Goal: Task Accomplishment & Management: Use online tool/utility

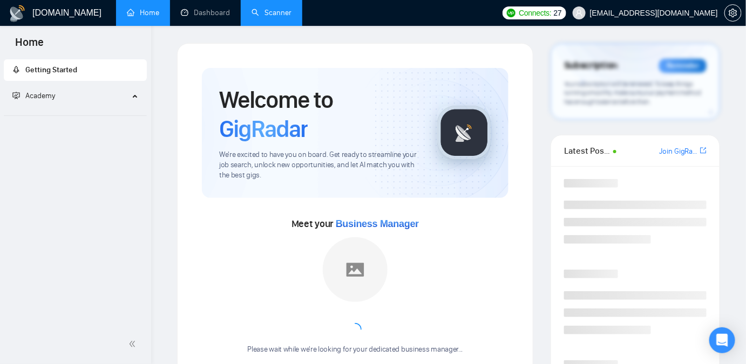
click at [266, 9] on link "Scanner" at bounding box center [271, 12] width 40 height 9
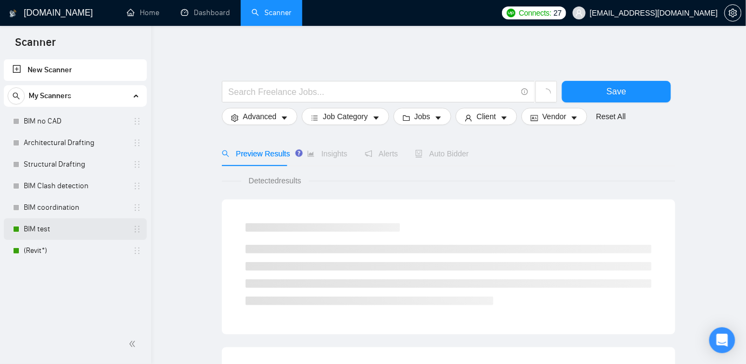
click at [40, 233] on link "BIM test" at bounding box center [75, 230] width 103 height 22
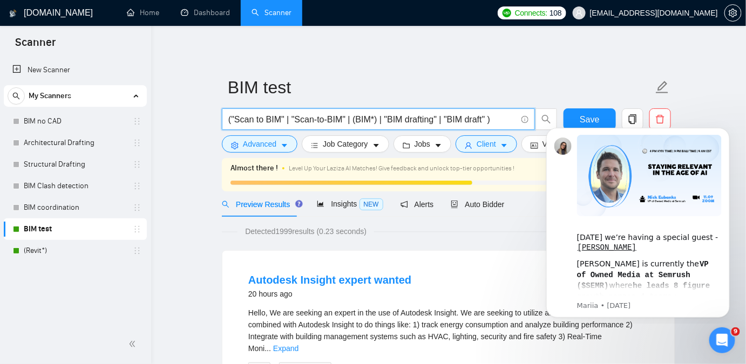
click at [492, 119] on input "("Scan to BIM" | "Scan-to-BIM" | (BIM*) | "BIM drafting" | "BIM draft" )" at bounding box center [372, 119] width 288 height 13
click at [492, 123] on input "("Scan to BIM" | "Scan-to-BIM" | (BIM*) | "BIM drafting" | "BIM draft" )" at bounding box center [372, 119] width 288 height 13
click at [483, 126] on span "("Scan to BIM" | "Scan-to-BIM" | (BIM*) | "BIM drafting" | "BIM draft" )" at bounding box center [378, 119] width 313 height 22
click at [727, 133] on icon "Dismiss notification" at bounding box center [726, 130] width 6 height 6
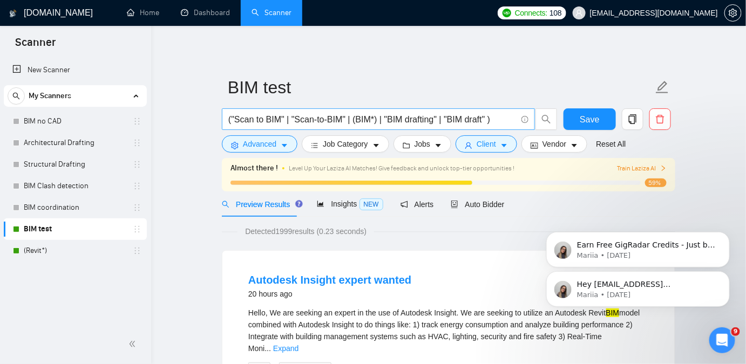
click at [480, 119] on input "("Scan to BIM" | "Scan-to-BIM" | (BIM*) | "BIM drafting" | "BIM draft" )" at bounding box center [372, 119] width 288 height 13
click at [487, 122] on input "("Scan to BIM" | "Scan-to-BIM" | (BIM*) | "BIM drafting" | "BIM draft" )" at bounding box center [372, 119] width 288 height 13
click at [496, 126] on span "("Scan to BIM" | "Scan-to-BIM" | (BIM*) | "BIM drafting" | "BIM draft" )" at bounding box center [378, 119] width 313 height 22
click at [485, 122] on input "("Scan to BIM" | "Scan-to-BIM" | (BIM*) | "BIM drafting" | "BIM draft" )" at bounding box center [372, 119] width 288 height 13
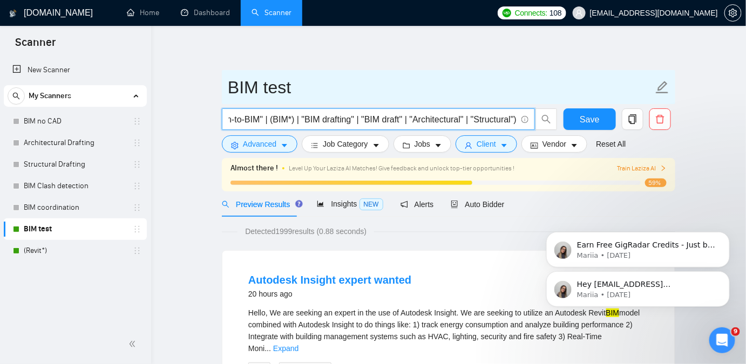
scroll to position [0, 83]
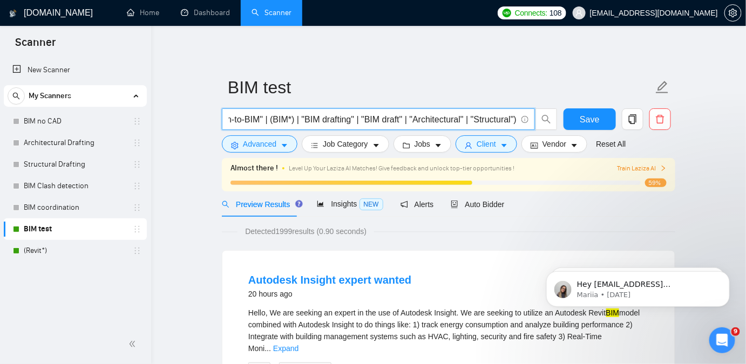
type input "("Scan to BIM" | "Scan-to-BIM" | (BIM*) | "BIM drafting" | "BIM draft" | "Archi…"
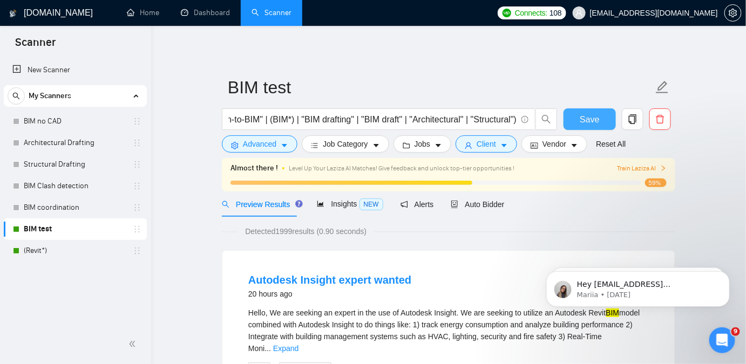
scroll to position [0, 0]
click at [586, 117] on span "Save" at bounding box center [589, 119] width 19 height 13
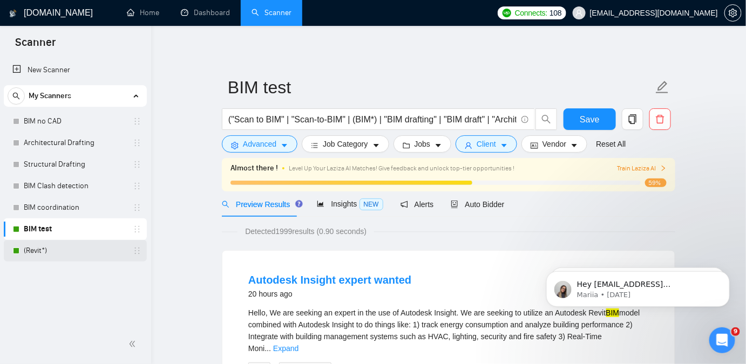
click at [34, 249] on link "(Revit*)" at bounding box center [75, 251] width 103 height 22
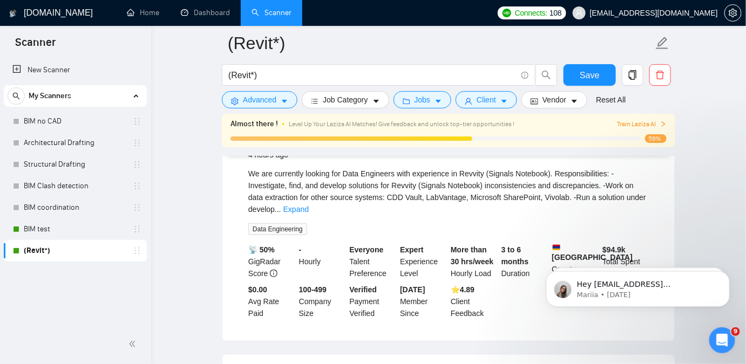
scroll to position [49, 0]
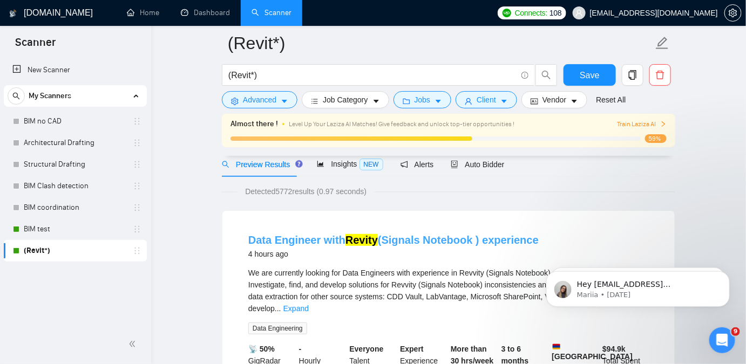
click at [331, 236] on link "Data Engineer with Revity (Signals Notebook ) experience" at bounding box center [393, 240] width 290 height 12
